Goal: Information Seeking & Learning: Learn about a topic

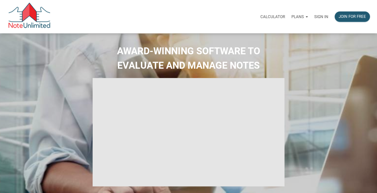
click at [320, 17] on p "Sign in" at bounding box center [322, 16] width 14 height 5
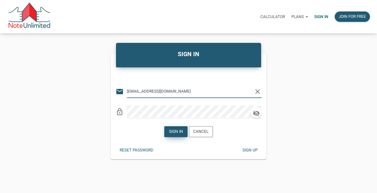
type input "[EMAIL_ADDRESS][DOMAIN_NAME]"
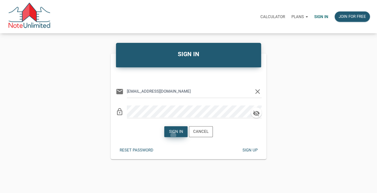
click at [173, 135] on div "Sign in" at bounding box center [176, 131] width 23 height 10
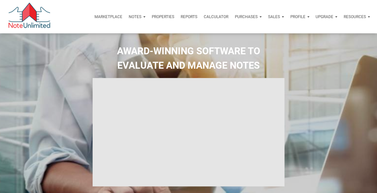
type input "Introduction to new features"
select select
click at [138, 15] on p "Notes" at bounding box center [135, 16] width 13 height 5
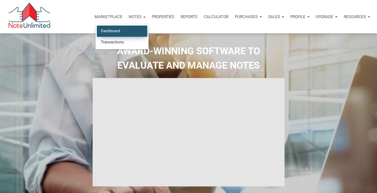
click at [116, 31] on link "Dashboard" at bounding box center [122, 31] width 50 height 11
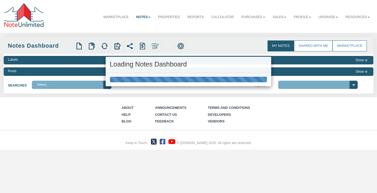
select select "3"
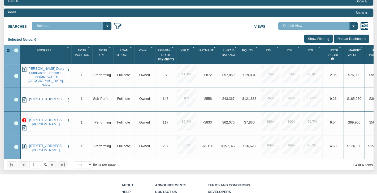
scroll to position [59, 0]
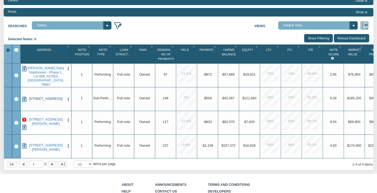
click at [47, 99] on link "[STREET_ADDRESS]" at bounding box center [46, 98] width 38 height 4
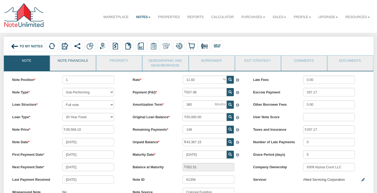
click at [72, 60] on link "Note Financials" at bounding box center [72, 62] width 45 height 13
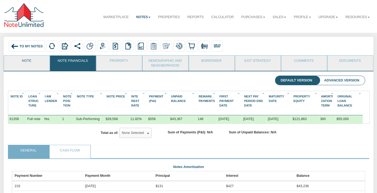
click at [31, 60] on link "Note" at bounding box center [26, 62] width 45 height 13
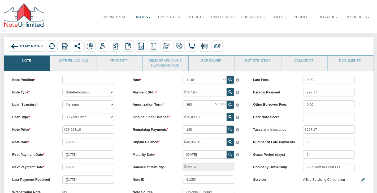
click at [126, 105] on div "Loan Structure Full note Partial note Pledge note Split Payment note" at bounding box center [68, 104] width 120 height 8
click at [72, 60] on link "Note Financials" at bounding box center [72, 62] width 45 height 13
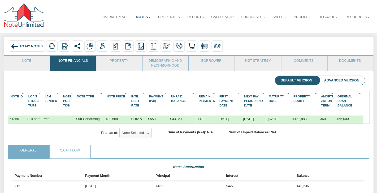
scroll to position [88, 353]
click at [30, 59] on link "Note" at bounding box center [26, 62] width 45 height 13
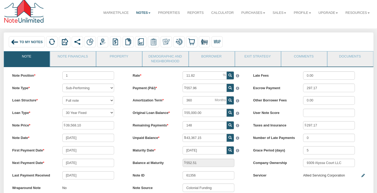
scroll to position [0, 0]
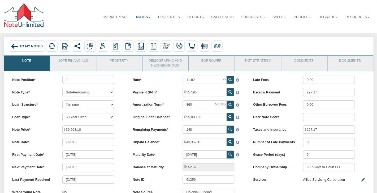
click at [29, 46] on span "To My Notes" at bounding box center [30, 46] width 23 height 4
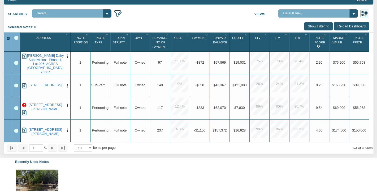
scroll to position [74, 0]
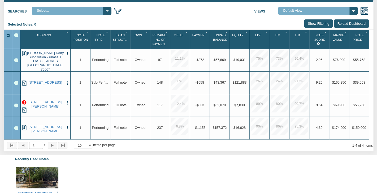
click at [43, 60] on link "[PERSON_NAME] Dairy Subdivision - Phase 1, Lot 006, ACRES [GEOGRAPHIC_DATA], 76…" at bounding box center [45, 61] width 37 height 20
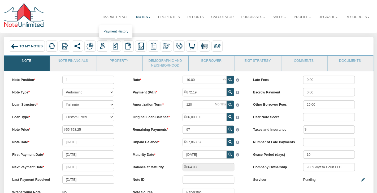
click at [114, 45] on img at bounding box center [115, 46] width 7 height 7
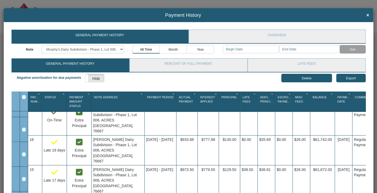
scroll to position [117, 0]
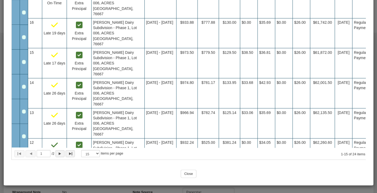
click at [190, 171] on input "Close" at bounding box center [189, 173] width 16 height 8
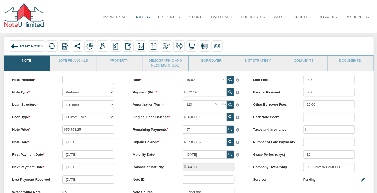
scroll to position [0, 0]
click at [128, 105] on div "Loan Structure Full note Partial note Pledge note Split Payment note" at bounding box center [68, 104] width 120 height 8
click at [24, 45] on span "To My Notes" at bounding box center [30, 46] width 23 height 4
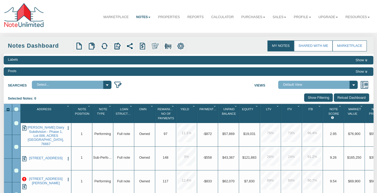
select select
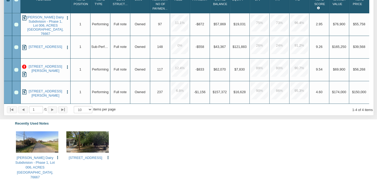
scroll to position [111, 0]
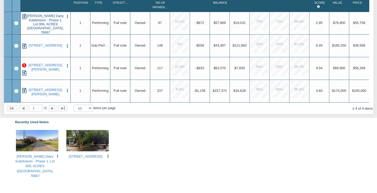
click at [41, 24] on link "[PERSON_NAME] Dairy Subdivision - Phase 1, Lot 006, ACRES [GEOGRAPHIC_DATA], 76…" at bounding box center [45, 24] width 37 height 20
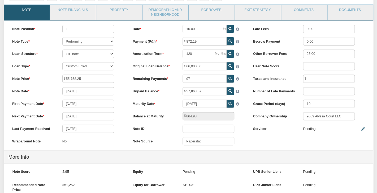
scroll to position [44, 0]
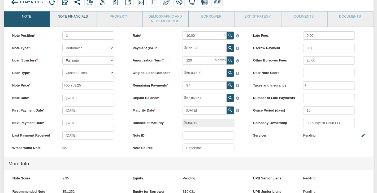
click at [75, 19] on link "Note Financials" at bounding box center [72, 17] width 45 height 13
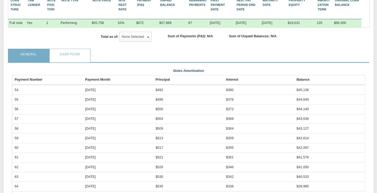
scroll to position [0, 0]
click at [67, 49] on link "Cash Flow" at bounding box center [70, 55] width 40 height 13
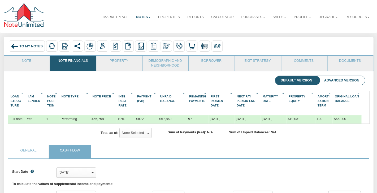
click at [17, 41] on div "To My Notes" at bounding box center [27, 45] width 36 height 11
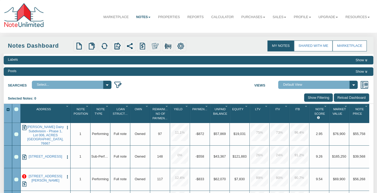
scroll to position [2, 0]
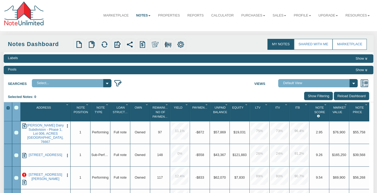
click at [165, 81] on div "Searches Select... My Portfolio Views Default View NS Default (Colonial Funding…" at bounding box center [189, 82] width 370 height 10
click at [111, 15] on link "Marketplace" at bounding box center [116, 15] width 33 height 13
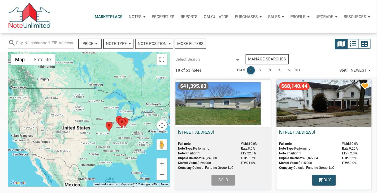
select select
click at [348, 15] on p "Resources" at bounding box center [355, 16] width 22 height 5
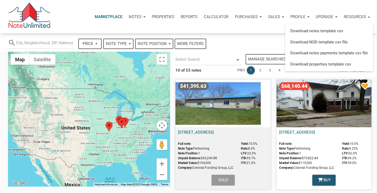
click at [322, 15] on p "Upgrade" at bounding box center [325, 16] width 18 height 5
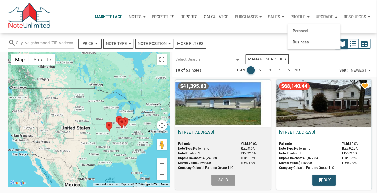
click at [253, 24] on div "Purchases" at bounding box center [248, 17] width 33 height 16
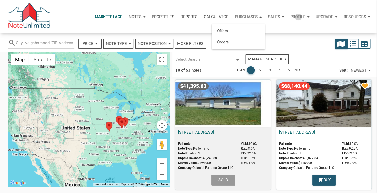
click at [298, 17] on p "Profile" at bounding box center [298, 16] width 15 height 5
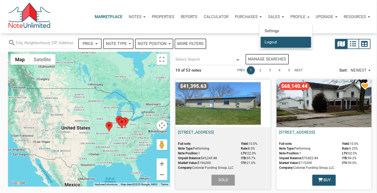
click at [276, 44] on link "Logout" at bounding box center [286, 41] width 50 height 11
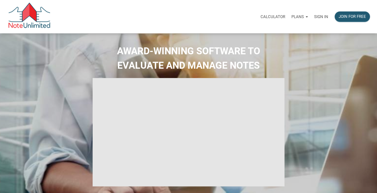
type input "Introduction to new features"
select select
